Goal: Task Accomplishment & Management: Use online tool/utility

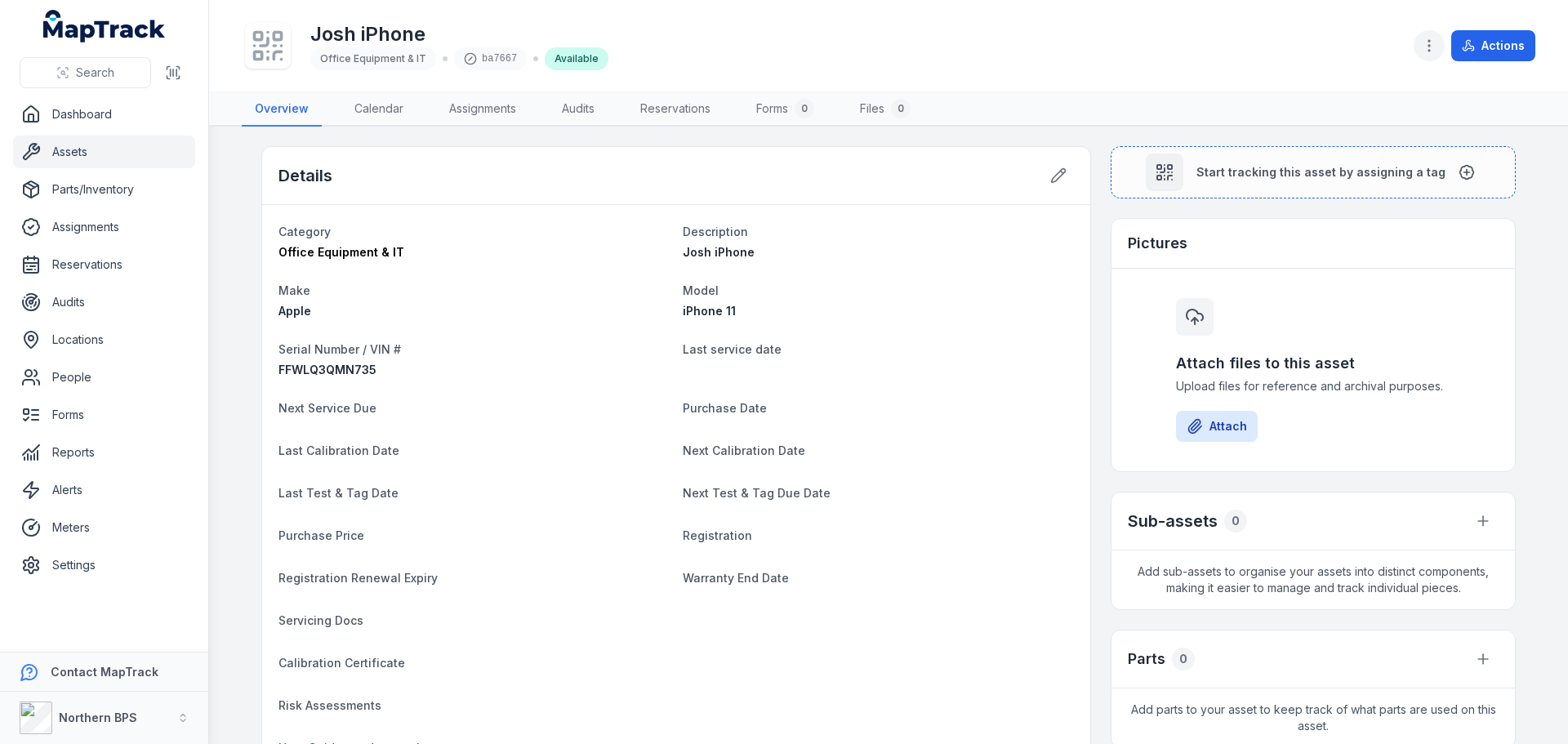
click at [1439, 48] on button "button" at bounding box center [1429, 46] width 31 height 31
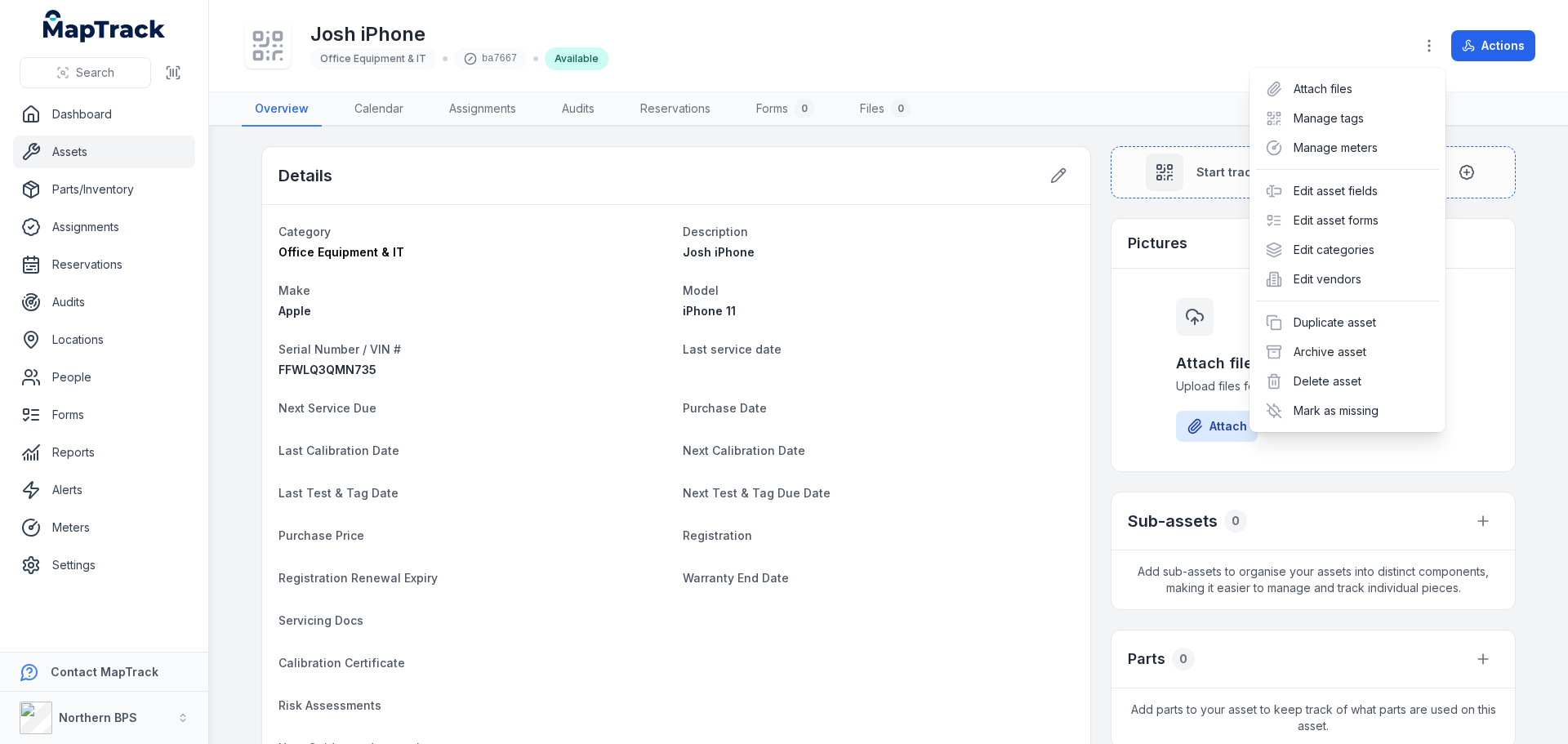
click at [1127, 62] on div "Josh iPhone Office Equipment & IT ba7667 Available Actions" at bounding box center [889, 45] width 1294 height 78
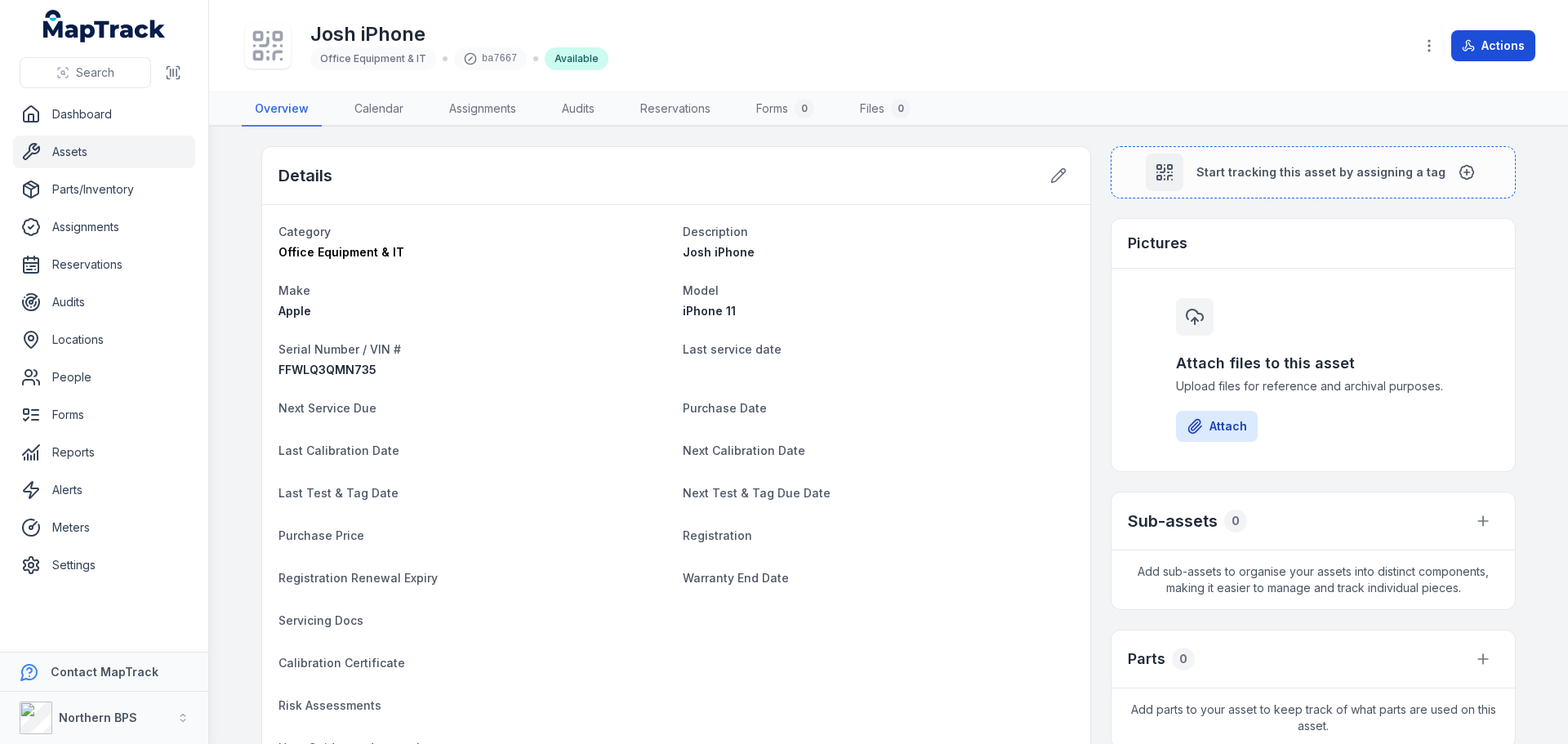
click at [1487, 47] on button "Actions" at bounding box center [1494, 46] width 84 height 31
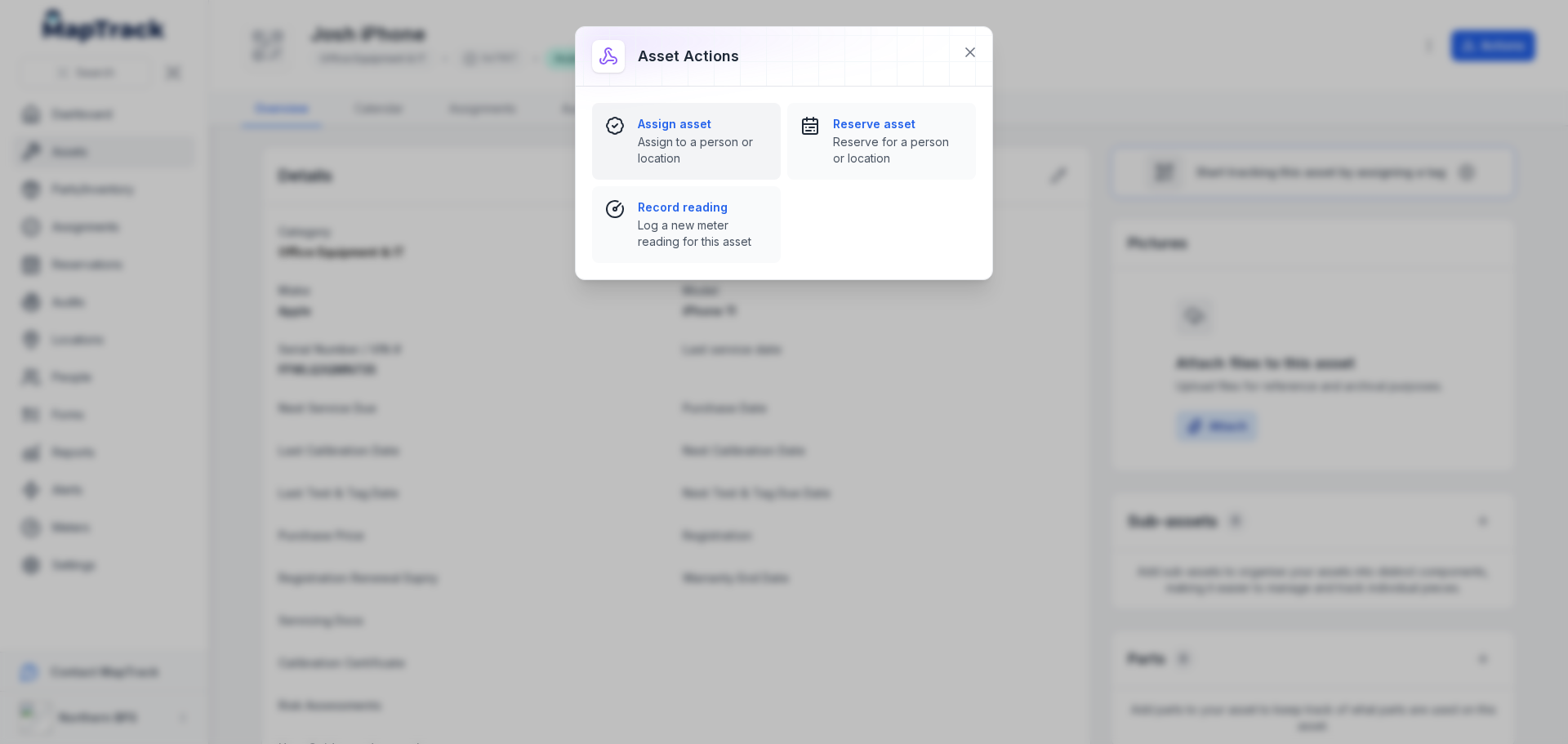
click at [692, 132] on div "Assign asset Assign to a person or location" at bounding box center [702, 141] width 130 height 50
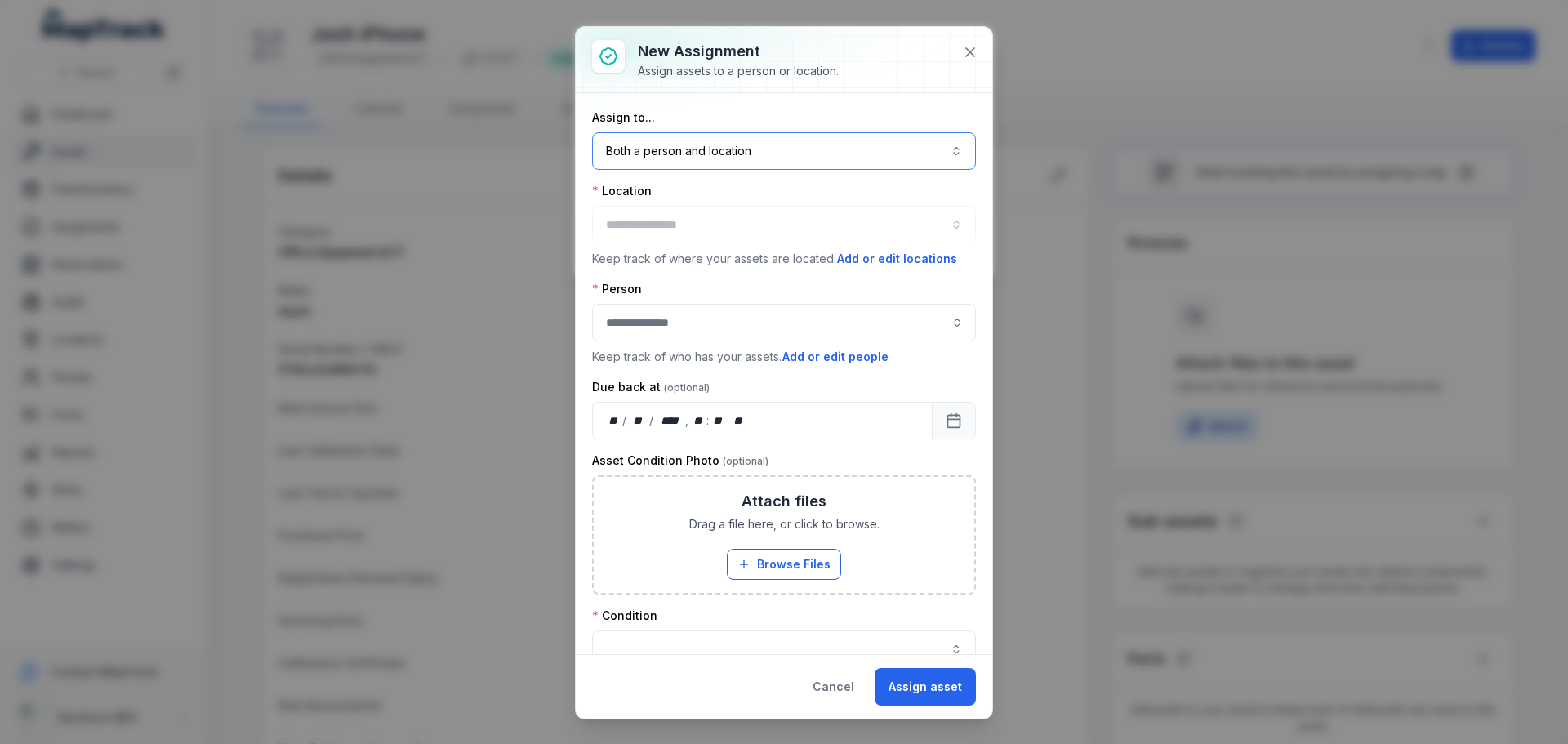
click at [787, 162] on button "Both a person and location ****" at bounding box center [783, 151] width 384 height 38
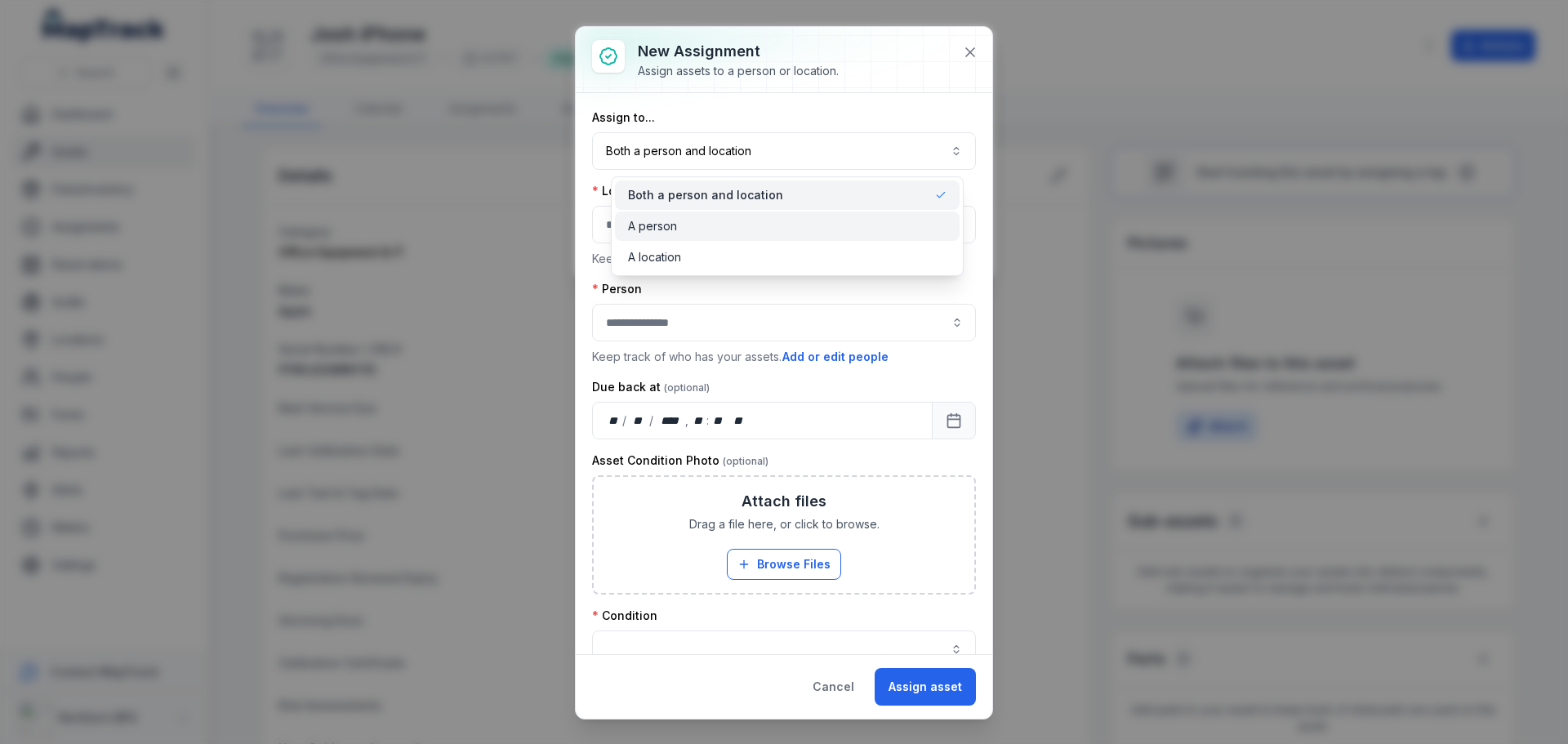
click at [711, 225] on div "A person" at bounding box center [787, 226] width 319 height 16
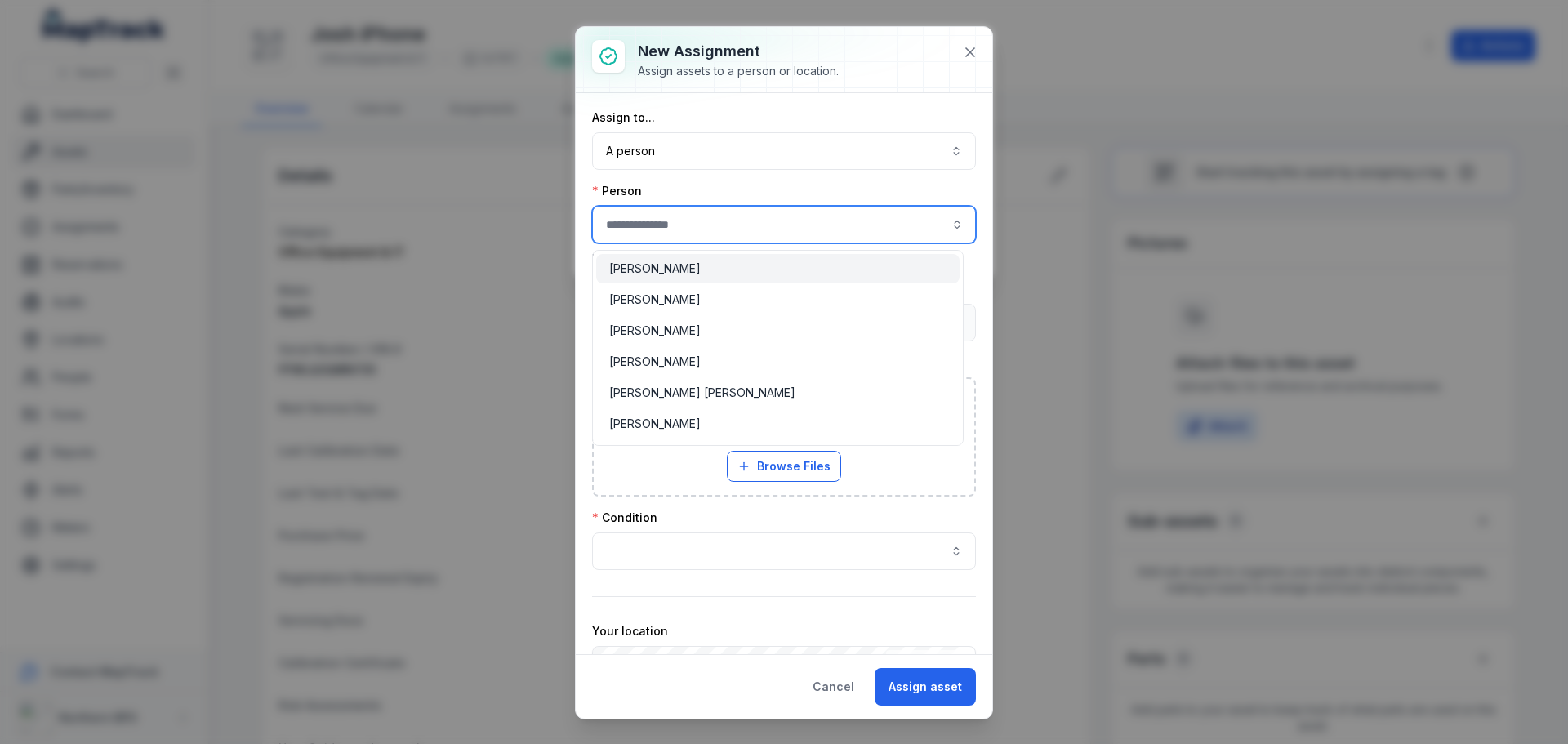
click at [711, 225] on input "assignment-add:person-label" at bounding box center [783, 224] width 384 height 38
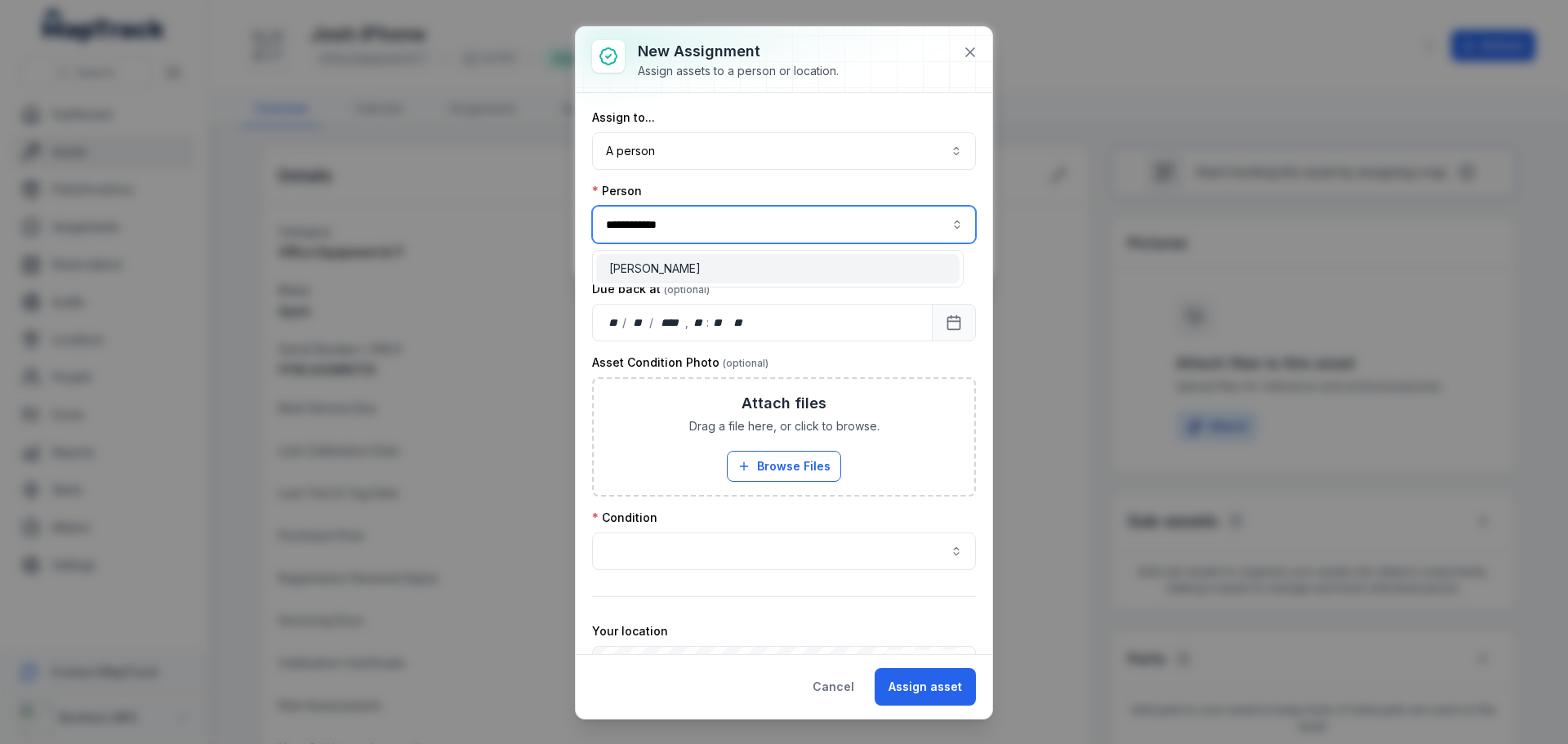
click at [684, 274] on div "[PERSON_NAME]" at bounding box center [777, 269] width 338 height 16
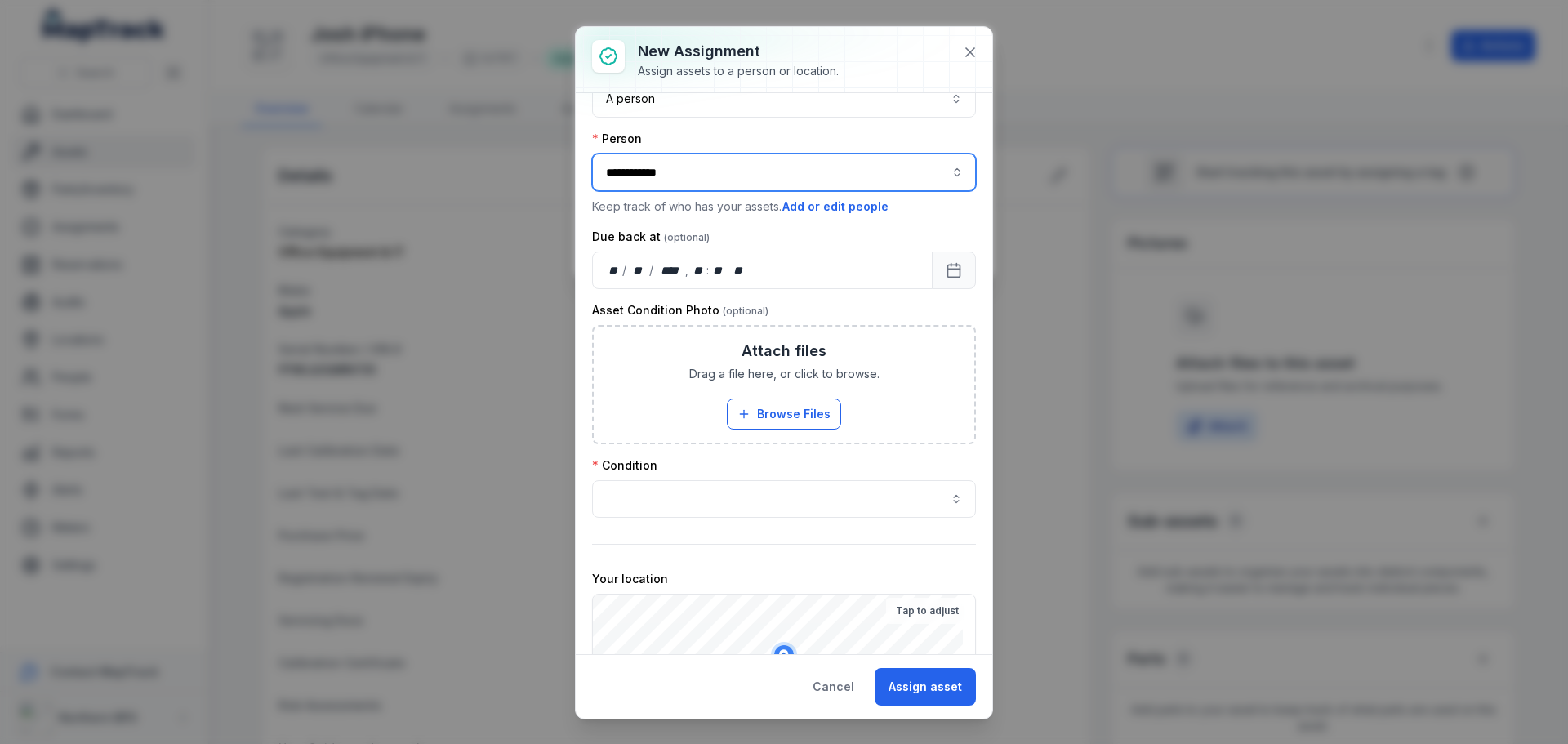
scroll to position [82, 0]
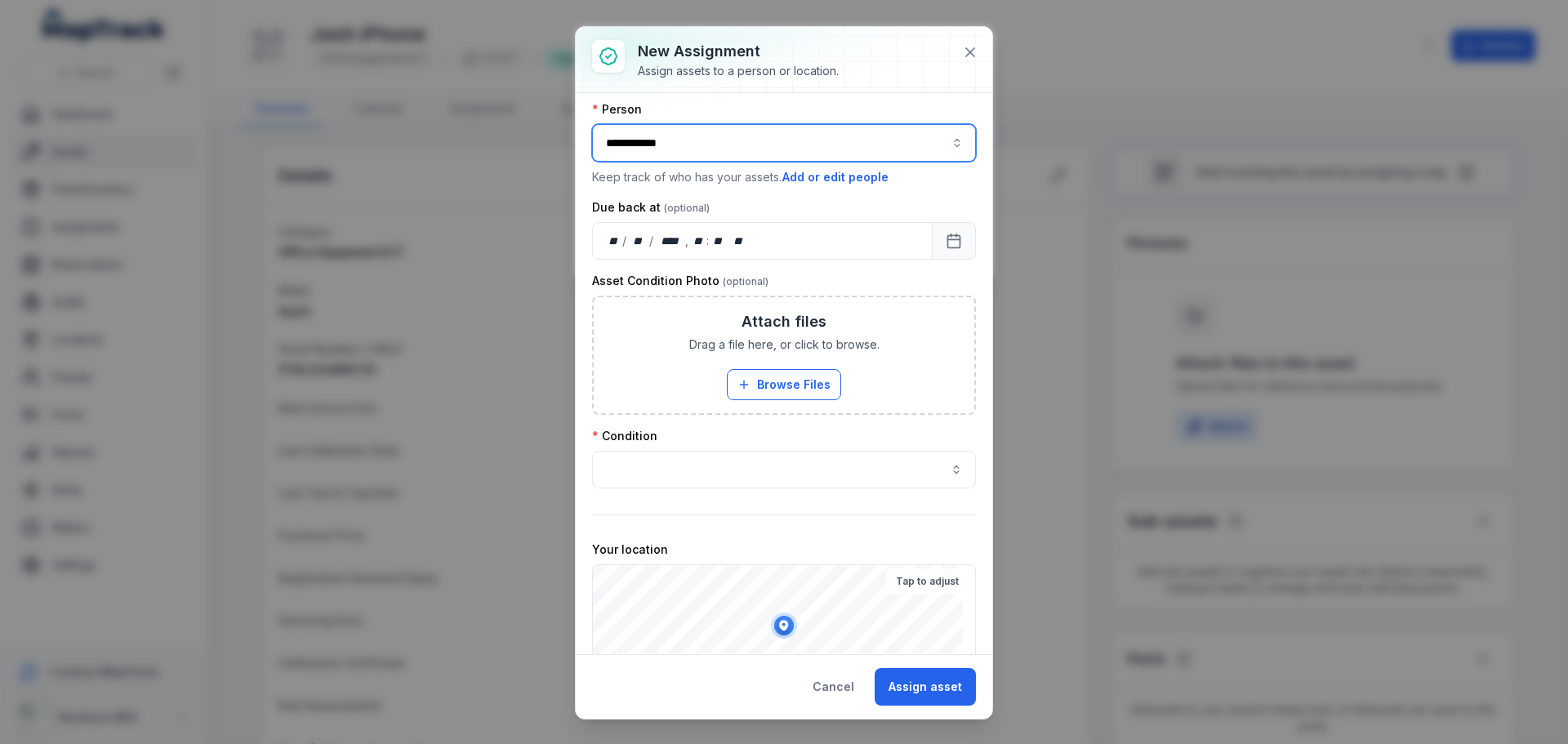
type input "**********"
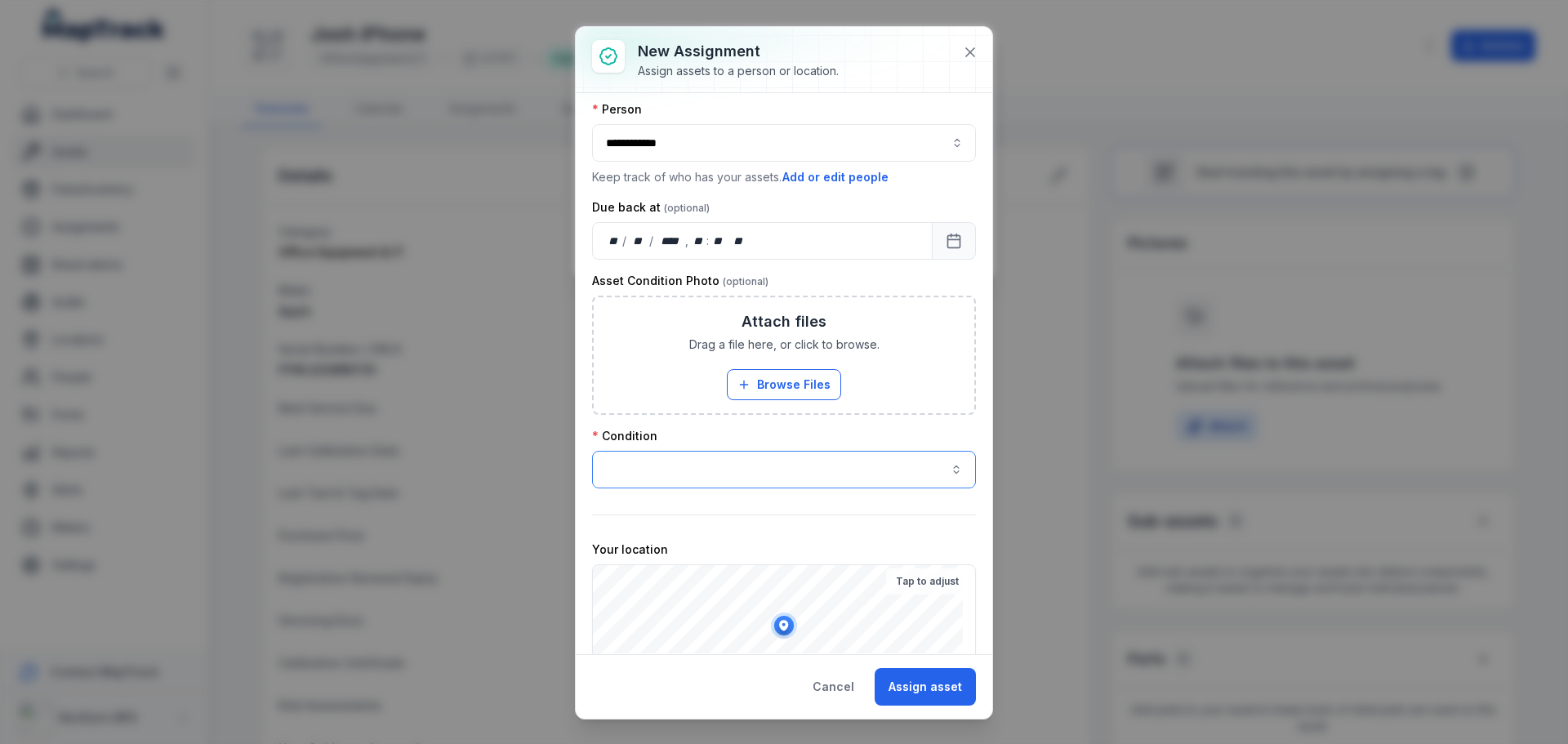
click at [645, 468] on button "button" at bounding box center [783, 469] width 384 height 38
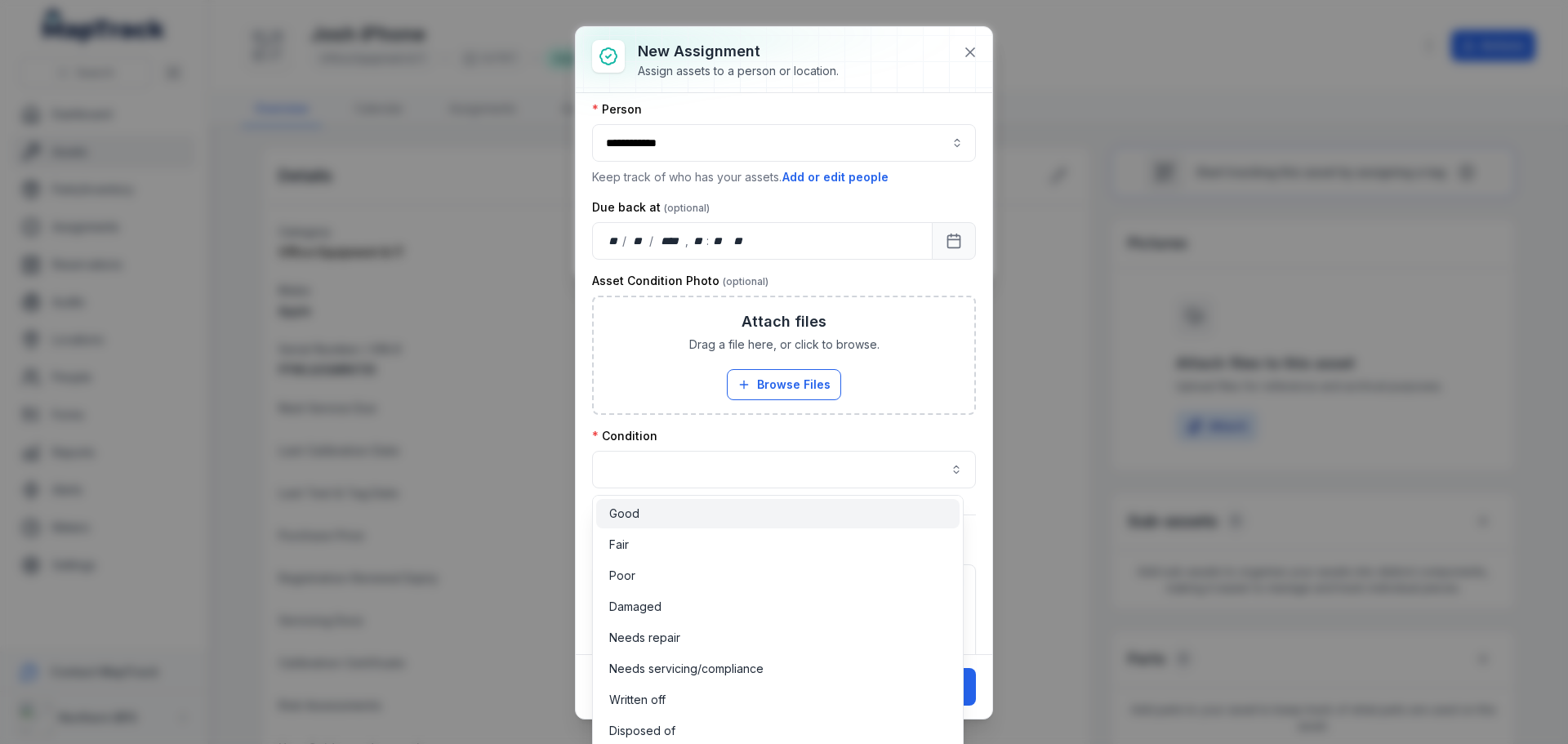
click at [648, 520] on div "Good" at bounding box center [777, 514] width 338 height 16
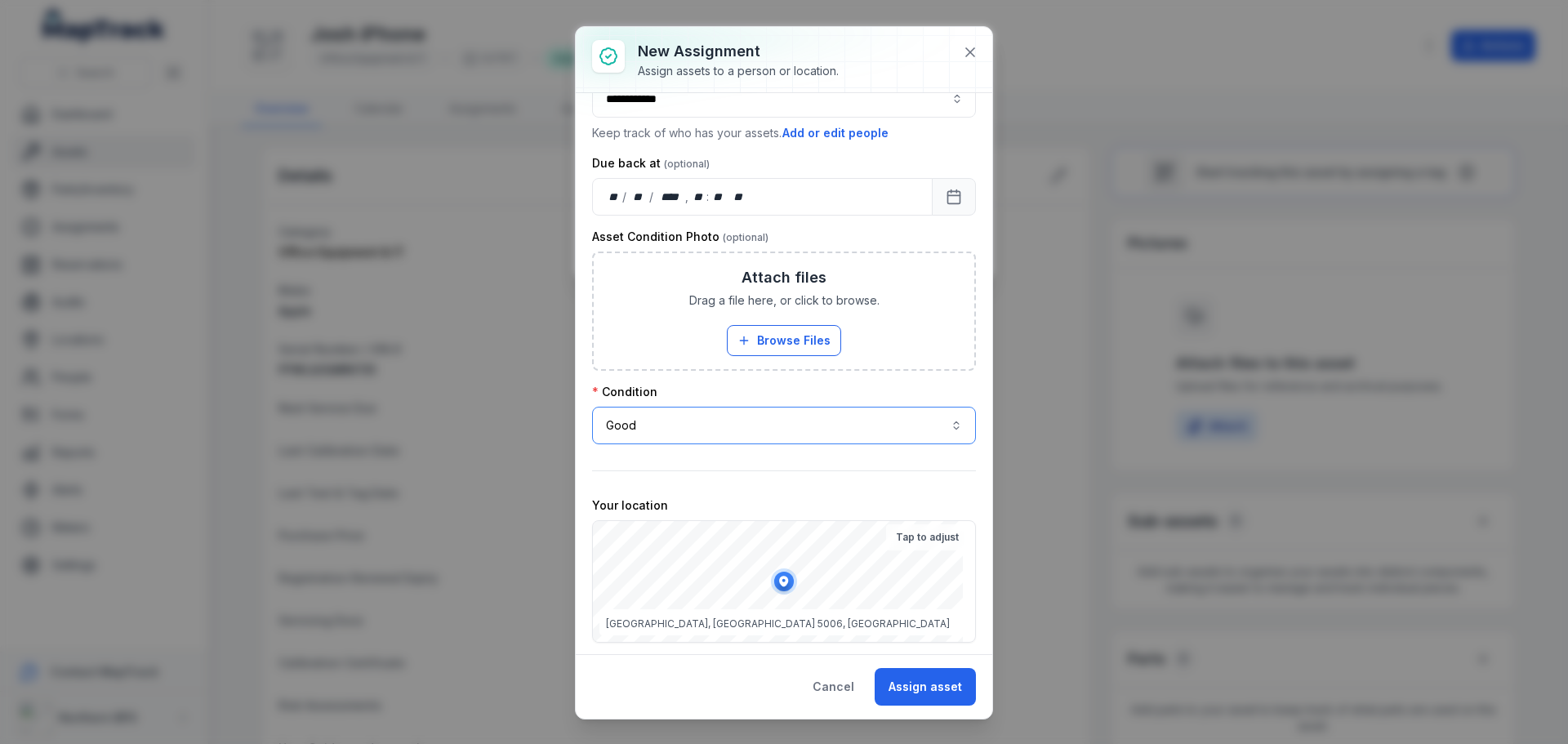
scroll to position [164, 0]
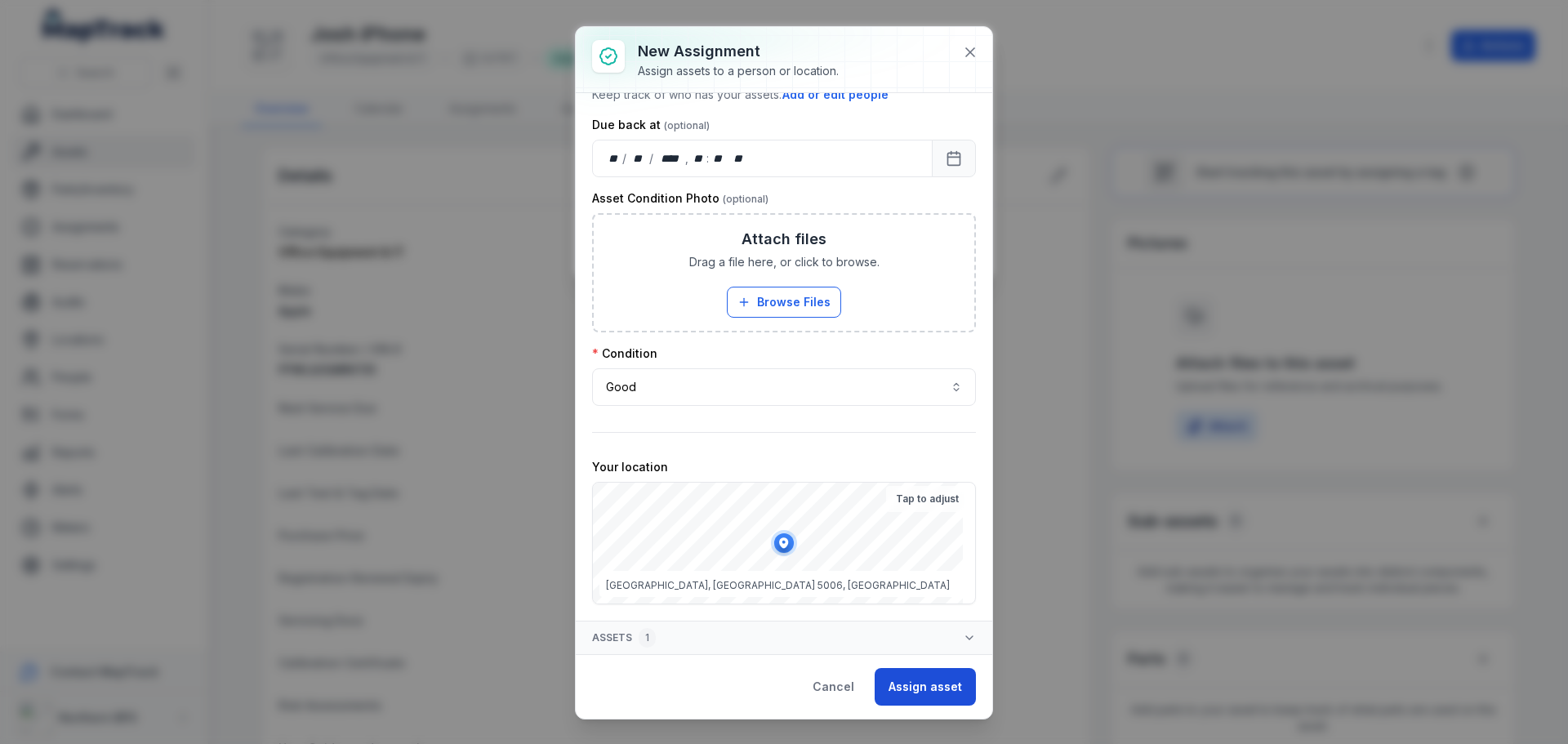
click at [912, 674] on button "Assign asset" at bounding box center [925, 687] width 102 height 38
